Goal: Book appointment/travel/reservation

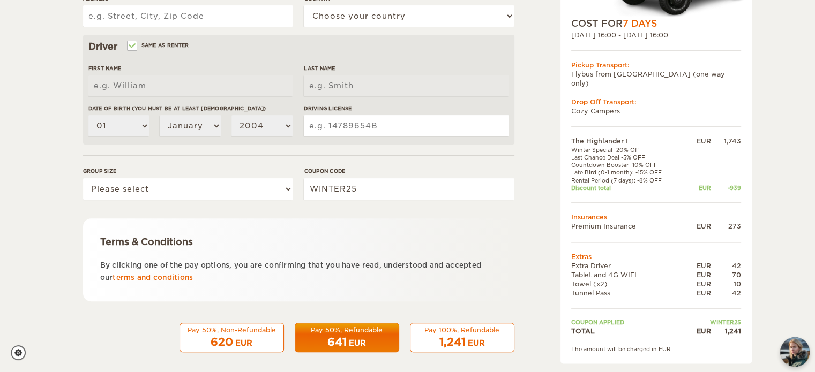
scroll to position [321, 0]
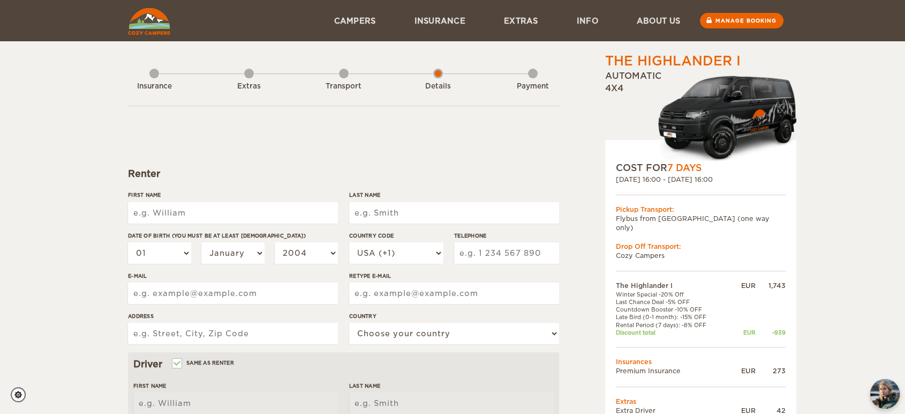
click at [246, 73] on div "Extras" at bounding box center [249, 84] width 10 height 43
drag, startPoint x: 852, startPoint y: 198, endPoint x: 852, endPoint y: 248, distance: 49.3
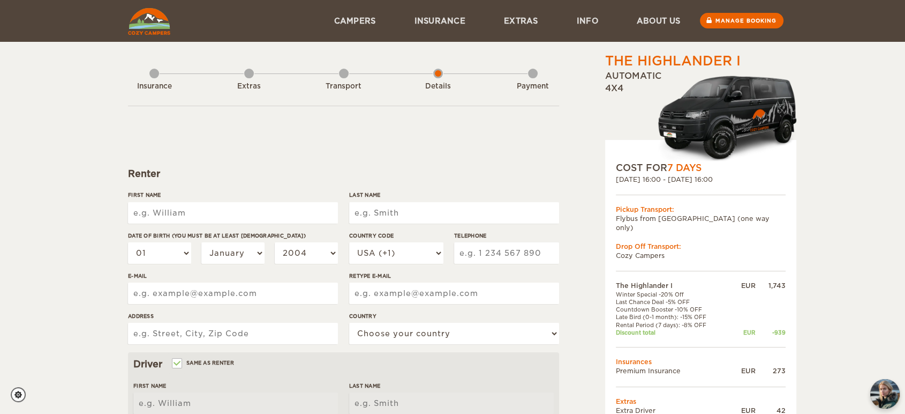
click at [852, 198] on div "The Highlander I Expand Collapse Total 1,241 EUR Automatic 4x4 COST FOR 7 Days …" at bounding box center [452, 348] width 905 height 697
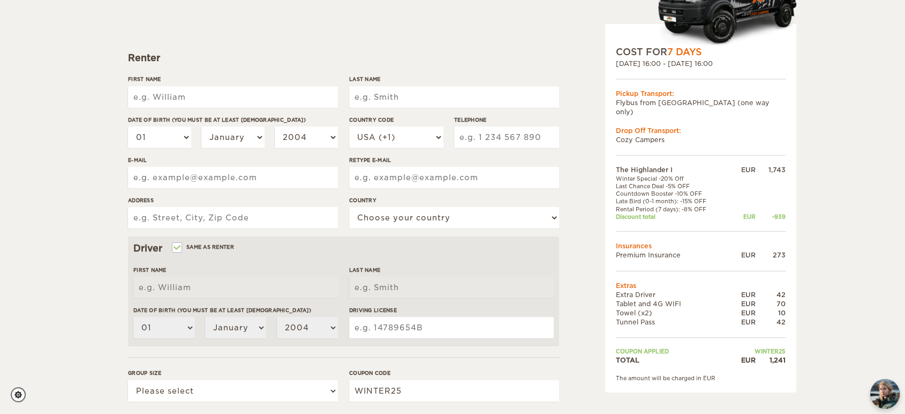
scroll to position [119, 0]
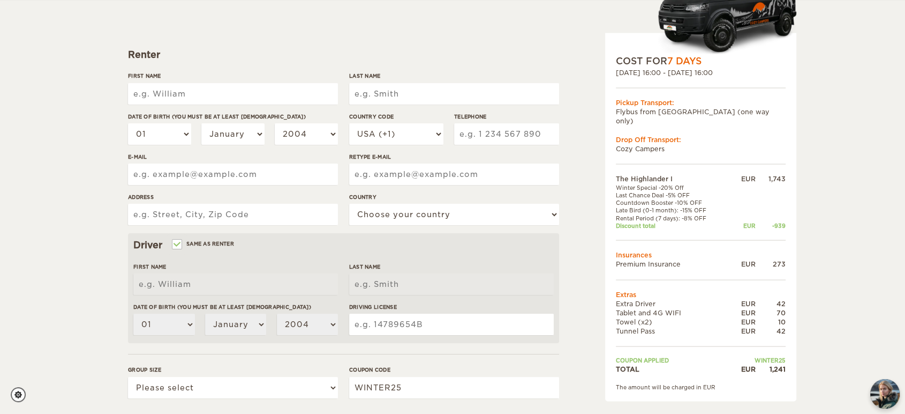
click at [832, 320] on div "The Highlander I Expand Collapse Total 1,241 EUR Automatic 4x4 COST FOR 7 Days …" at bounding box center [452, 229] width 905 height 697
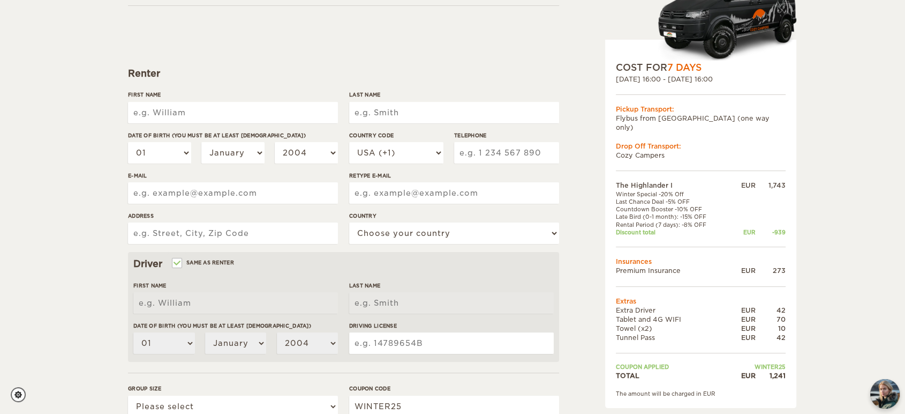
scroll to position [238, 0]
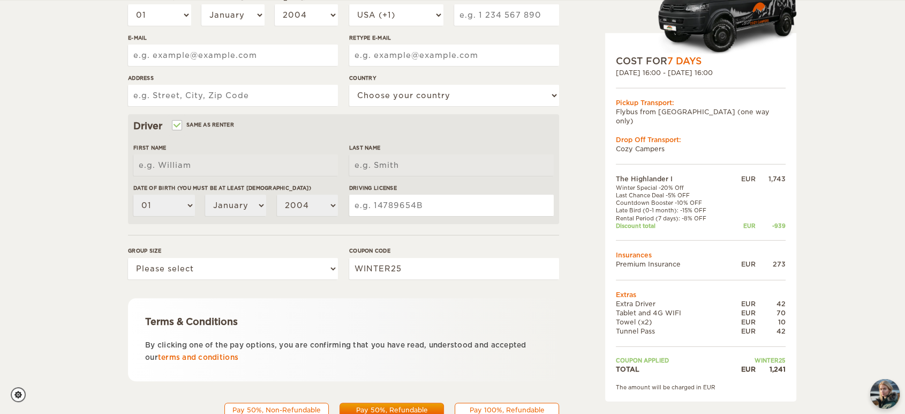
click at [841, 185] on div "The Highlander I Expand Collapse Total 1,241 EUR Automatic 4x4 COST FOR 7 Days …" at bounding box center [452, 110] width 905 height 697
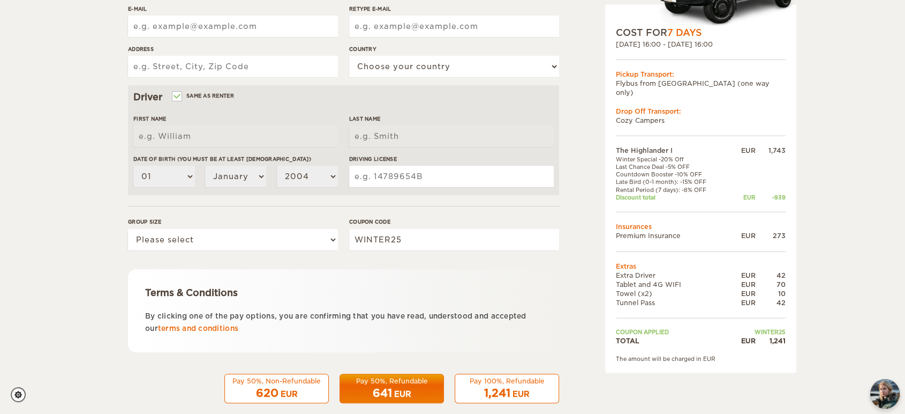
scroll to position [283, 0]
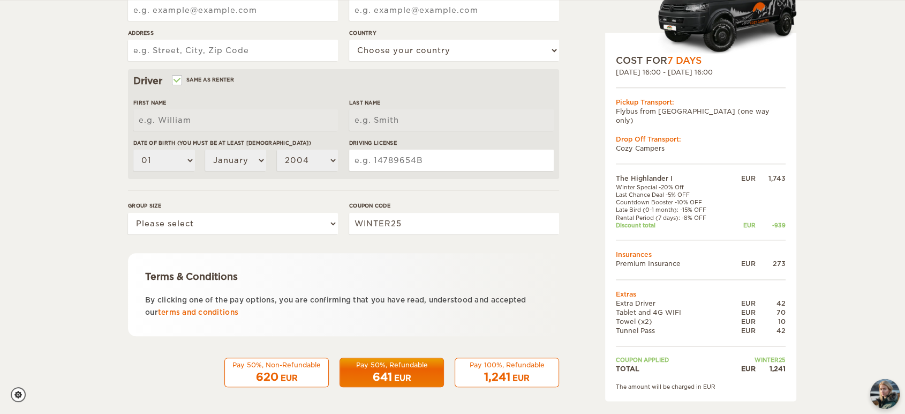
click at [841, 205] on div "The Highlander I Expand Collapse Total 1,241 EUR Automatic 4x4 COST FOR 7 Days …" at bounding box center [452, 65] width 905 height 697
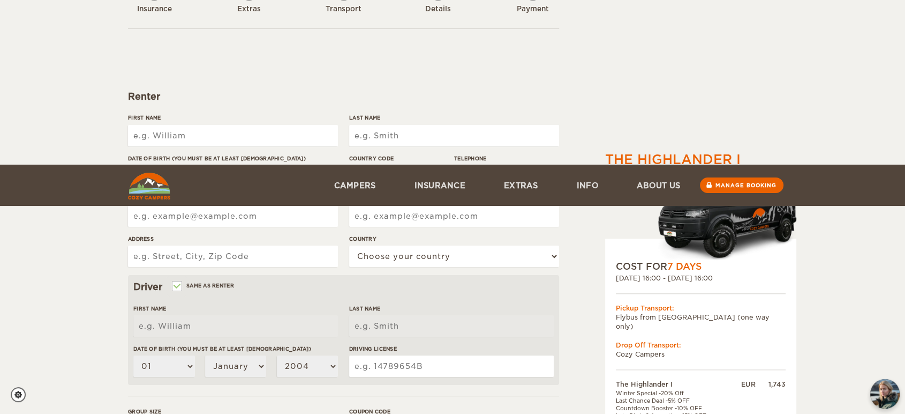
scroll to position [0, 0]
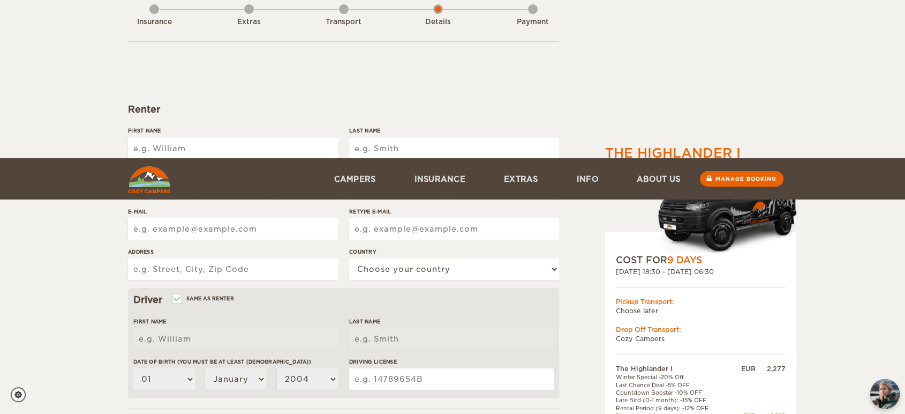
scroll to position [283, 0]
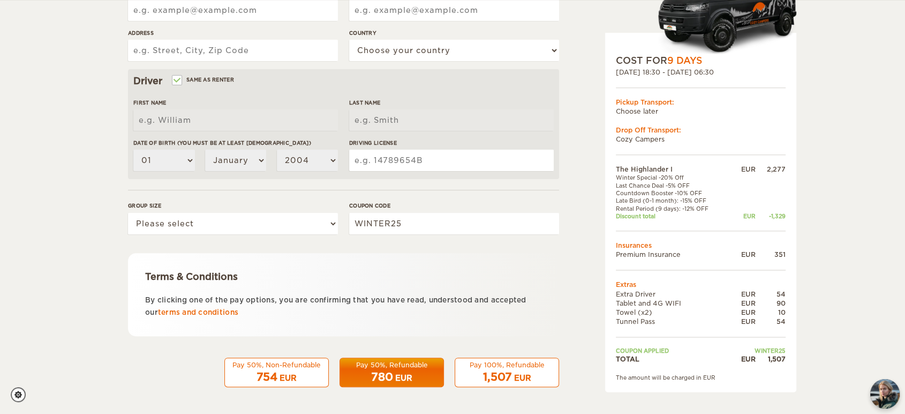
click at [698, 376] on div "The amount will be charged in EUR" at bounding box center [701, 377] width 170 height 8
click at [857, 336] on div "The Highlander I Expand Collapse Total 1,507 EUR Automatic 4x4 COST FOR 9 Days …" at bounding box center [452, 65] width 905 height 697
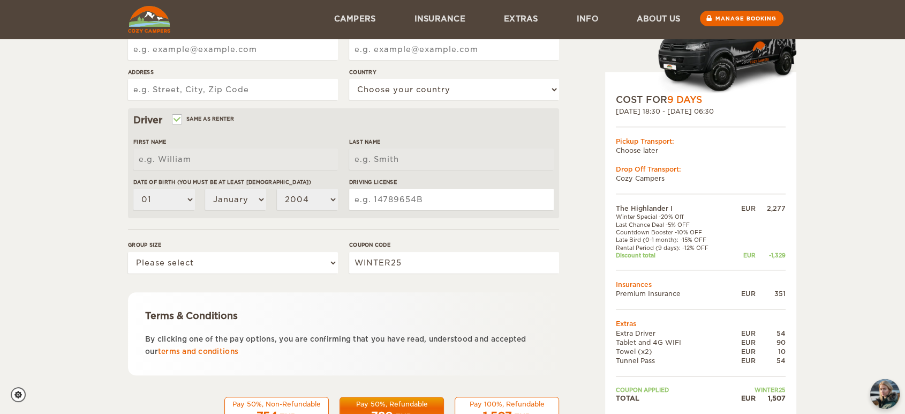
scroll to position [223, 0]
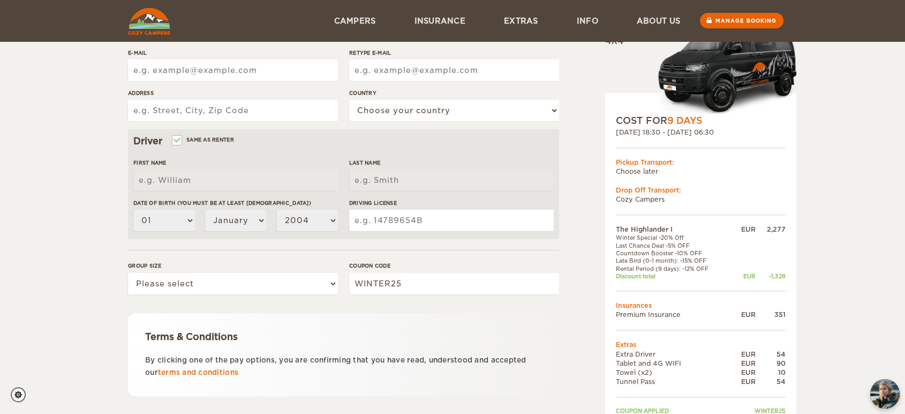
click at [637, 169] on td "Choose later" at bounding box center [701, 171] width 170 height 9
drag, startPoint x: 675, startPoint y: 170, endPoint x: 686, endPoint y: 170, distance: 10.7
click at [678, 170] on td "Choose later" at bounding box center [701, 171] width 170 height 9
click at [813, 170] on div "The Highlander I Expand Collapse Total 1,507 EUR Automatic 4x4 COST FOR 9 Days …" at bounding box center [452, 125] width 905 height 697
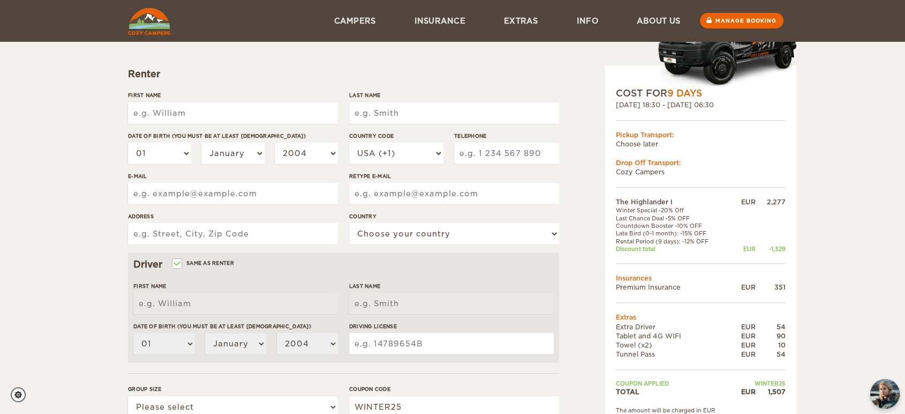
scroll to position [0, 0]
